Goal: Check status: Check status

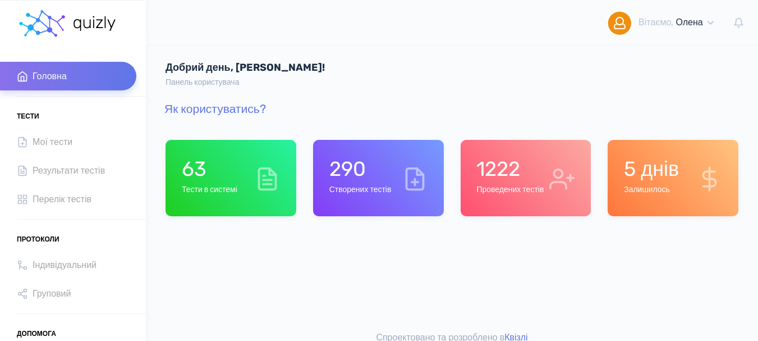
click at [515, 199] on div "1222 Проведених тестів" at bounding box center [509, 178] width 67 height 43
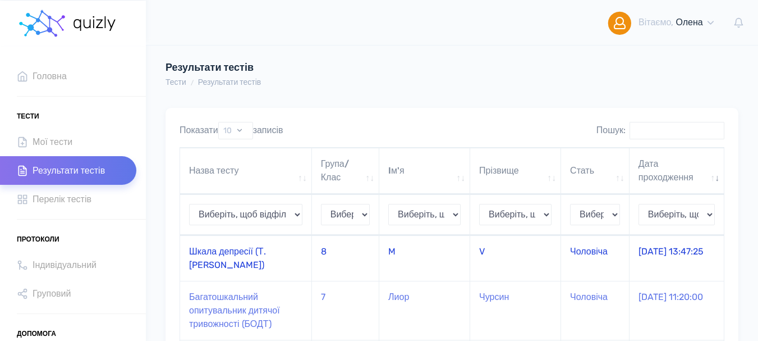
click at [224, 254] on td "Шкала депресії (Т. [PERSON_NAME])" at bounding box center [246, 257] width 132 height 45
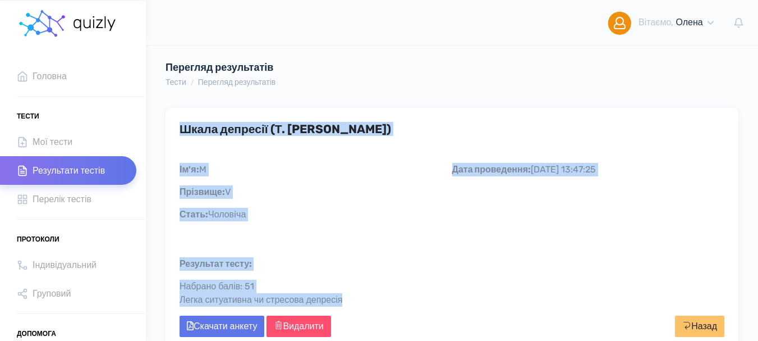
drag, startPoint x: 181, startPoint y: 126, endPoint x: 374, endPoint y: 297, distance: 257.9
click at [374, 297] on div "Шкала депресії (Т. Балашова) Дата проведення: 05.10.2025 13:47:25 Ім'я: M Прізв…" at bounding box center [451, 229] width 573 height 243
copy div "Шкала депресії (Т. Балашова) Дата проведення: 05.10.2025 13:47:25 Ім'я: M Прізв…"
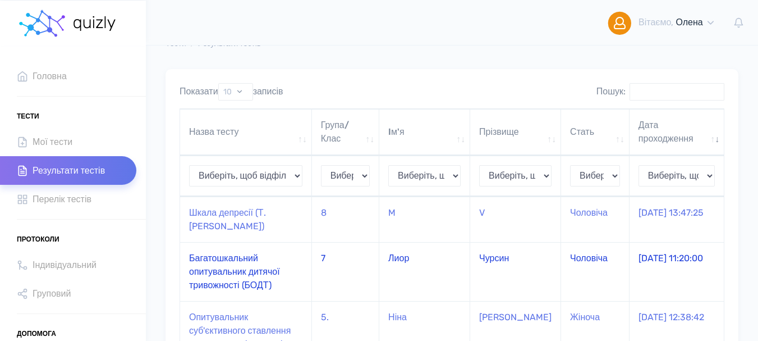
scroll to position [56, 0]
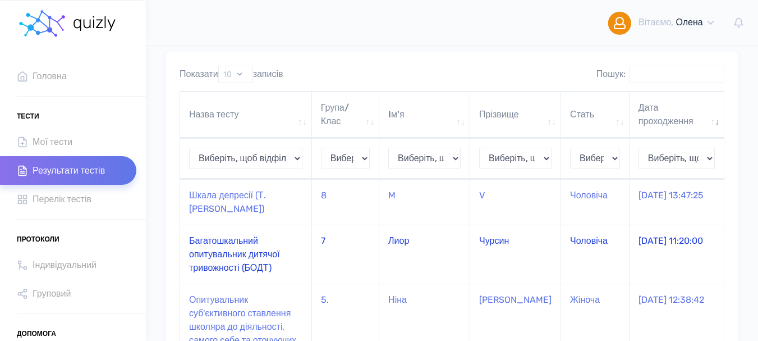
click at [243, 263] on td "Багатошкальний опитувальник дитячої тривожності (БОДТ)" at bounding box center [246, 253] width 132 height 59
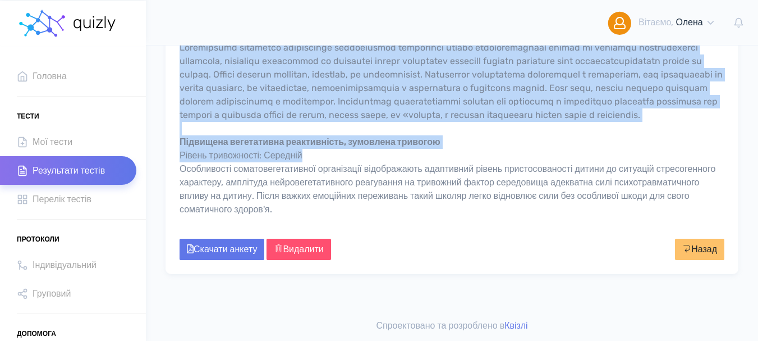
scroll to position [1365, 0]
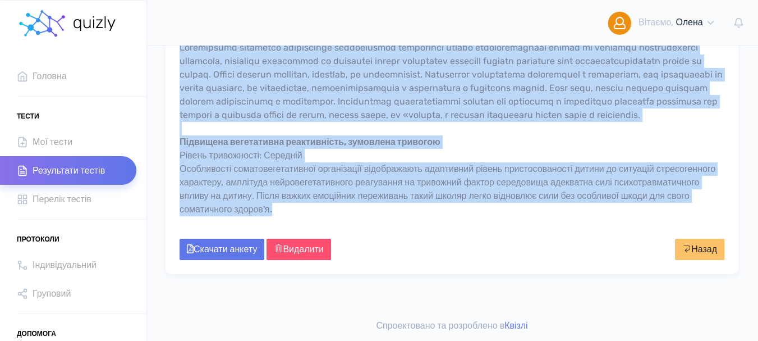
drag, startPoint x: 180, startPoint y: 169, endPoint x: 436, endPoint y: 206, distance: 258.9
copy div "Lo'i: Dolo Sitametc: Adipis Elits: Doeiusmo Tem: 60 Inci utlaboreet: 16.28.9723…"
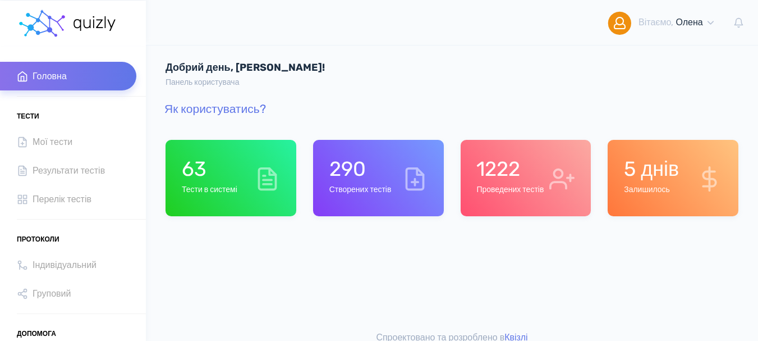
click at [512, 196] on div "1222 Проведених тестів" at bounding box center [509, 178] width 67 height 43
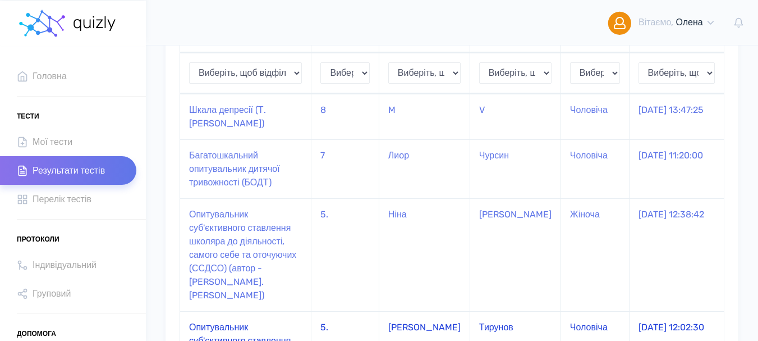
scroll to position [98, 0]
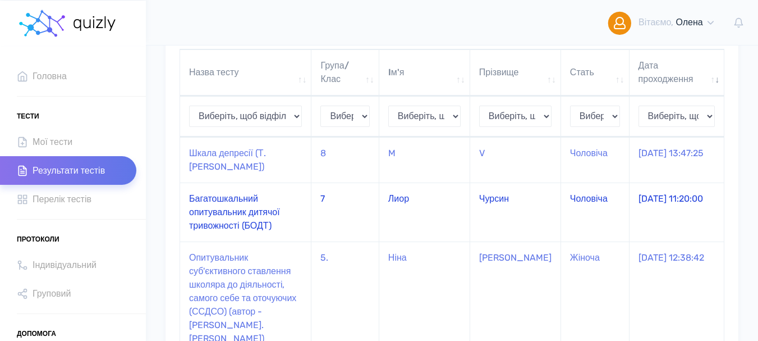
click at [229, 208] on td "Багатошкальний опитувальник дитячої тривожності (БОДТ)" at bounding box center [245, 211] width 131 height 59
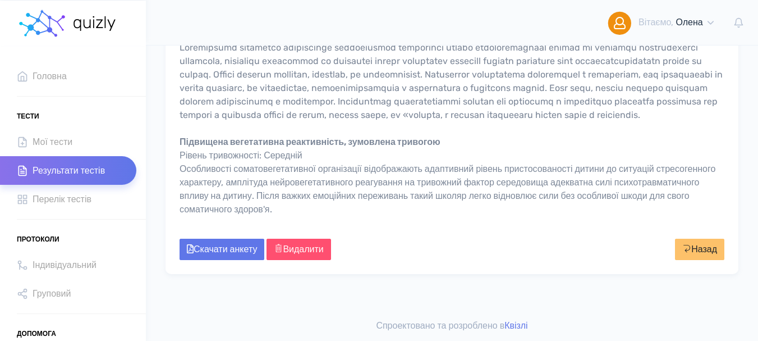
scroll to position [1365, 0]
